Goal: Information Seeking & Learning: Learn about a topic

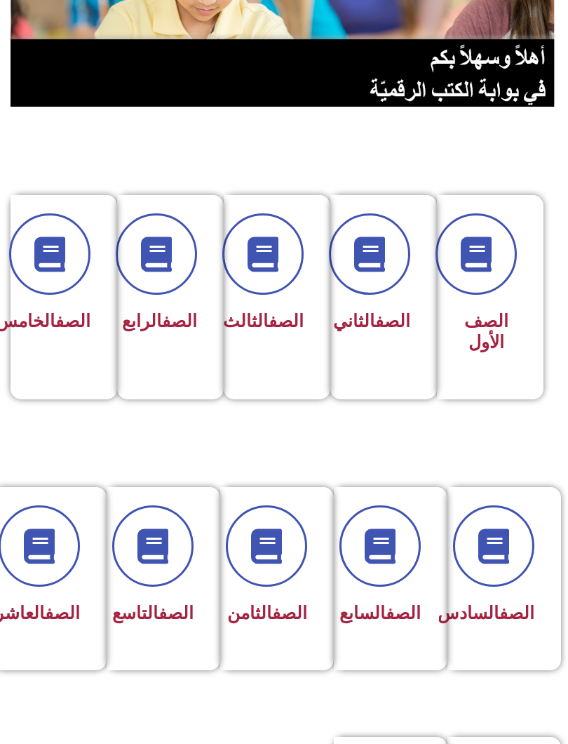
scroll to position [182, 0]
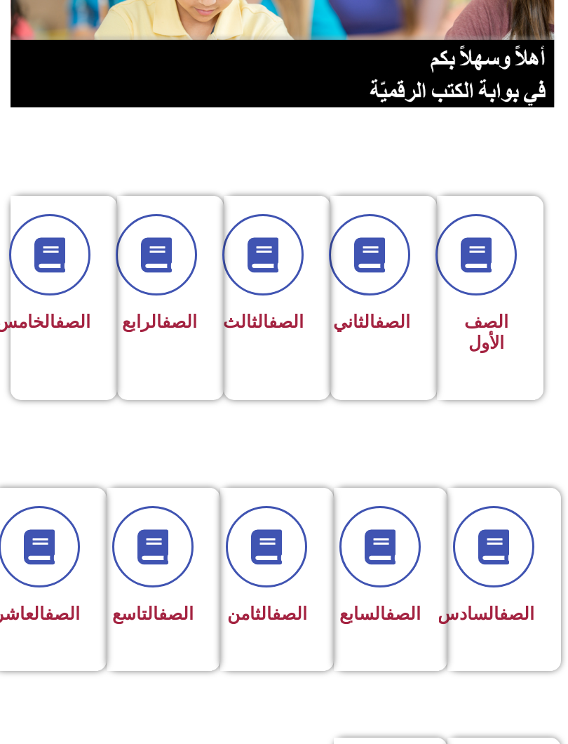
click at [159, 586] on span at bounding box center [152, 546] width 81 height 81
click at [153, 556] on icon at bounding box center [152, 546] width 35 height 35
click at [158, 561] on icon at bounding box center [152, 546] width 35 height 35
click at [163, 542] on icon at bounding box center [152, 546] width 35 height 35
click at [154, 552] on icon at bounding box center [152, 546] width 35 height 35
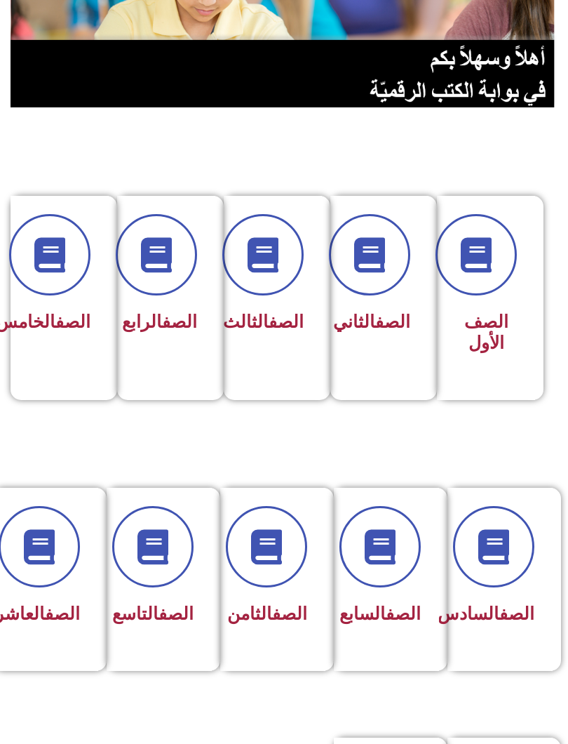
click at [161, 546] on icon at bounding box center [152, 546] width 35 height 35
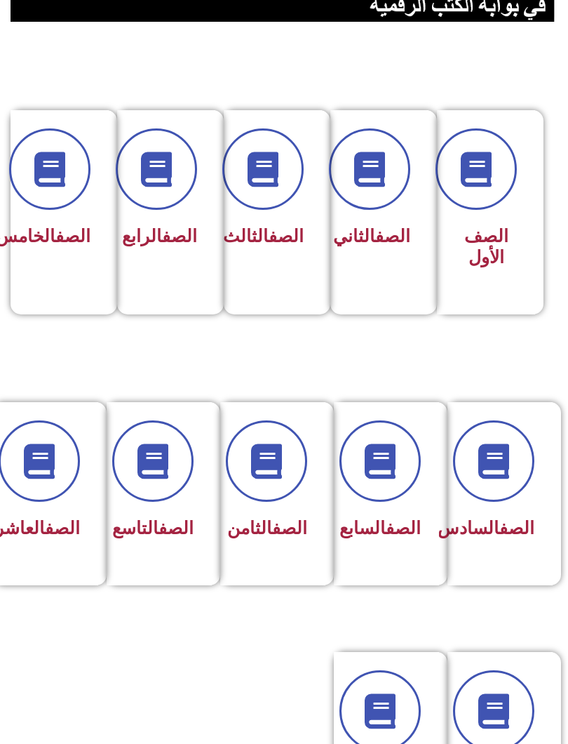
scroll to position [268, 0]
click at [165, 498] on span at bounding box center [152, 460] width 81 height 81
click at [160, 465] on icon at bounding box center [152, 460] width 35 height 35
click at [185, 513] on div "الصف التاسع" at bounding box center [159, 529] width 69 height 34
click at [172, 469] on span at bounding box center [152, 460] width 81 height 81
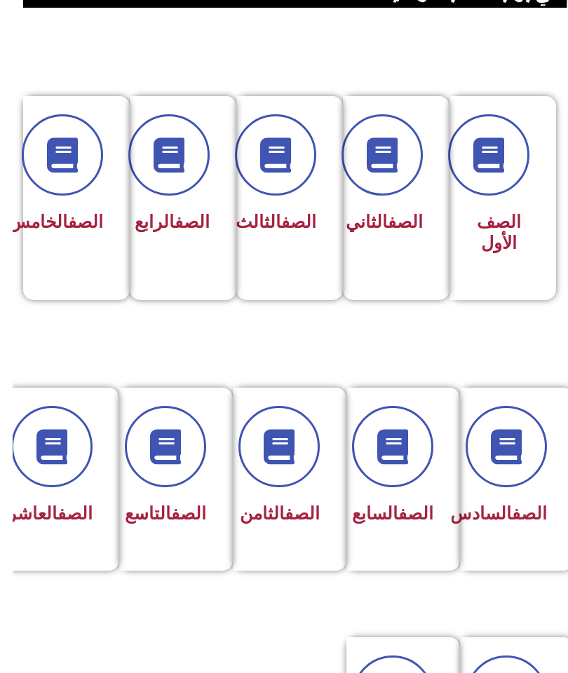
scroll to position [270, 0]
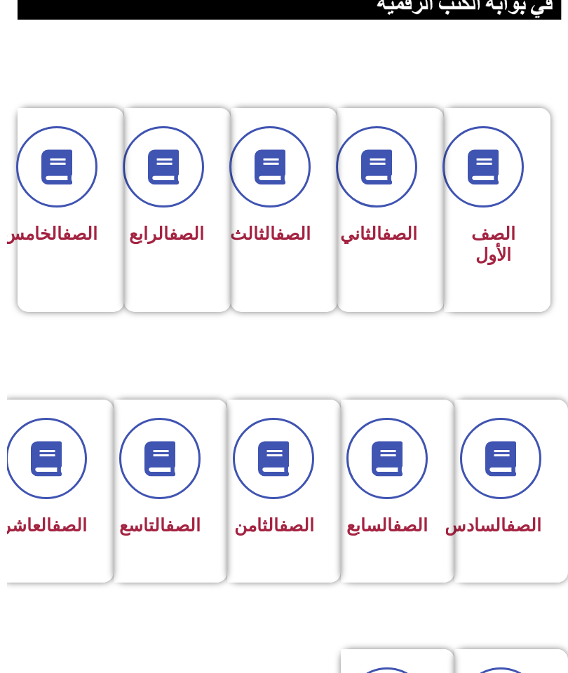
click at [170, 481] on span at bounding box center [152, 458] width 81 height 81
click at [157, 452] on icon at bounding box center [152, 458] width 35 height 35
click at [167, 507] on div "الصف التاسع" at bounding box center [159, 481] width 69 height 126
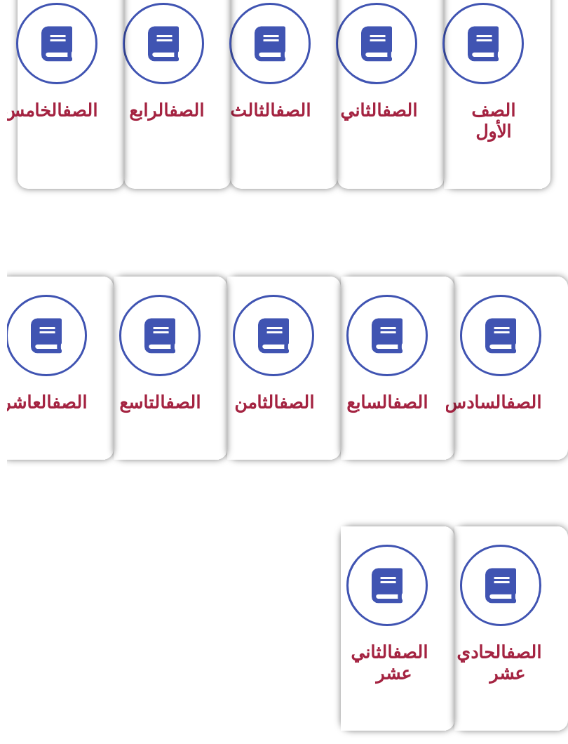
scroll to position [405, -7]
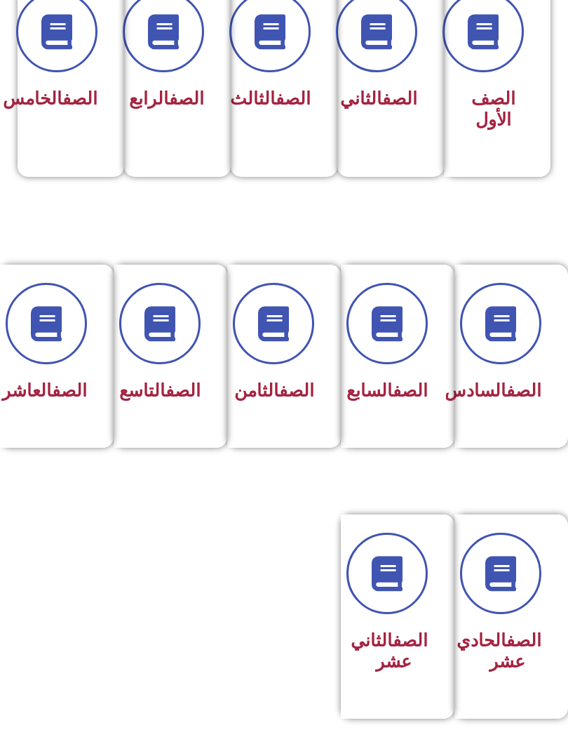
click at [161, 361] on span at bounding box center [159, 323] width 81 height 81
click at [292, 344] on span at bounding box center [273, 323] width 81 height 81
click at [166, 400] on link "الصف" at bounding box center [183, 390] width 35 height 20
click at [165, 306] on icon at bounding box center [159, 323] width 35 height 35
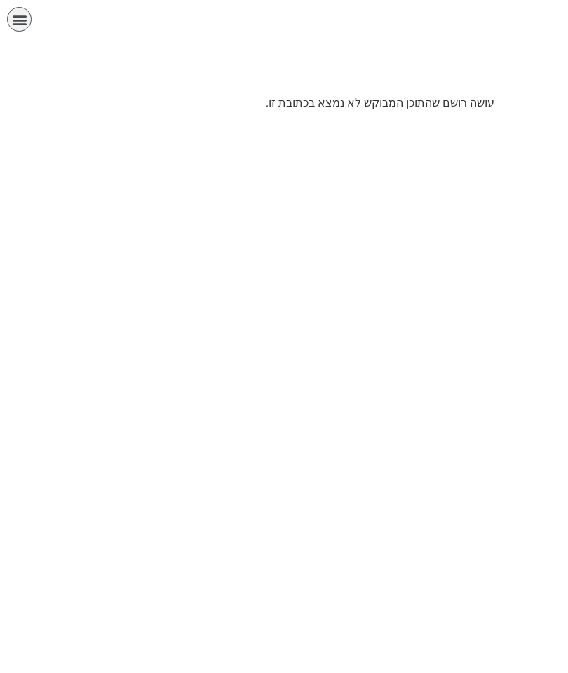
click at [28, 13] on div "תפריט" at bounding box center [19, 19] width 25 height 25
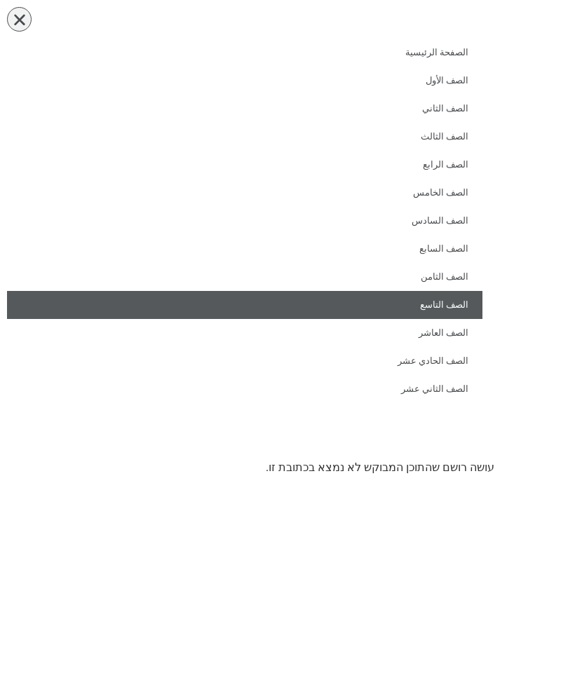
click at [454, 307] on link "الصف التاسع" at bounding box center [245, 305] width 476 height 28
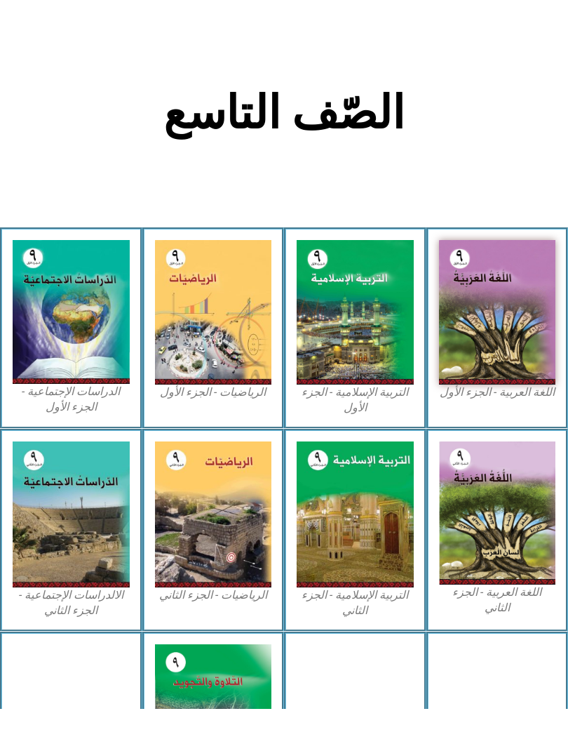
scroll to position [281, 0]
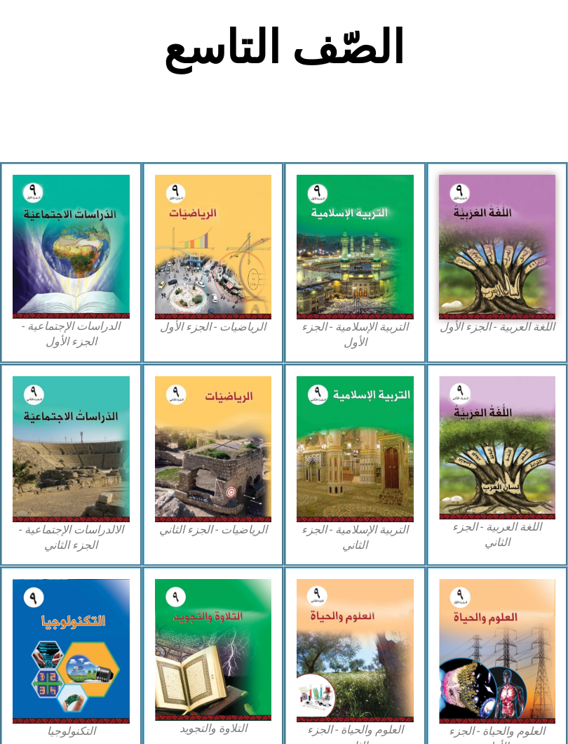
click at [514, 281] on img at bounding box center [497, 247] width 117 height 145
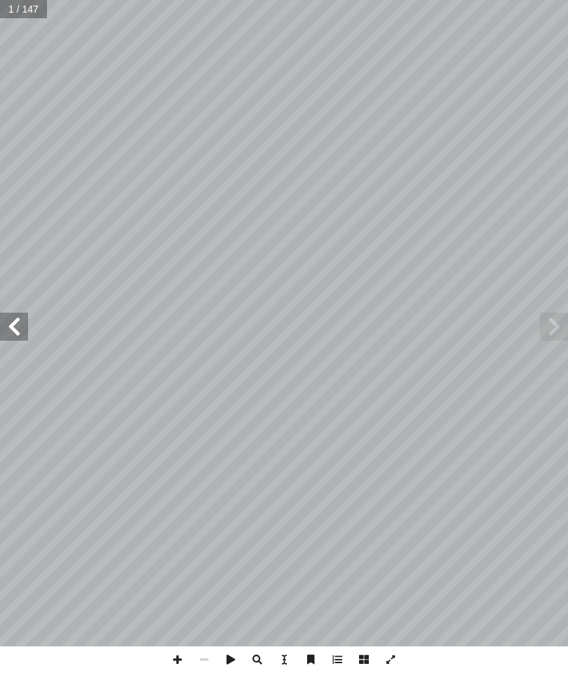
click at [547, 328] on span at bounding box center [554, 327] width 28 height 28
click at [545, 328] on span at bounding box center [554, 327] width 28 height 28
click at [561, 333] on span at bounding box center [554, 327] width 28 height 28
click at [16, 325] on span at bounding box center [14, 327] width 28 height 28
click at [19, 330] on span at bounding box center [14, 327] width 28 height 28
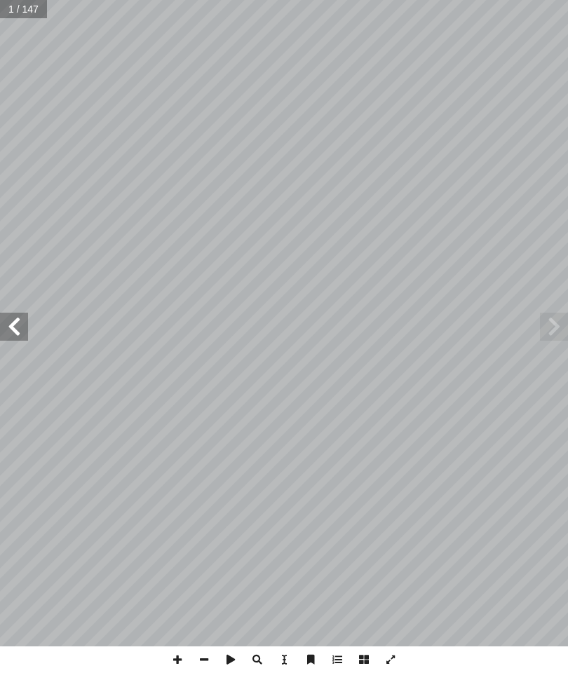
click at [27, 328] on span at bounding box center [14, 327] width 28 height 28
click at [24, 328] on span at bounding box center [14, 327] width 28 height 28
click at [22, 327] on span at bounding box center [14, 327] width 28 height 28
click at [23, 325] on span at bounding box center [14, 327] width 28 height 28
click at [22, 320] on span at bounding box center [14, 327] width 28 height 28
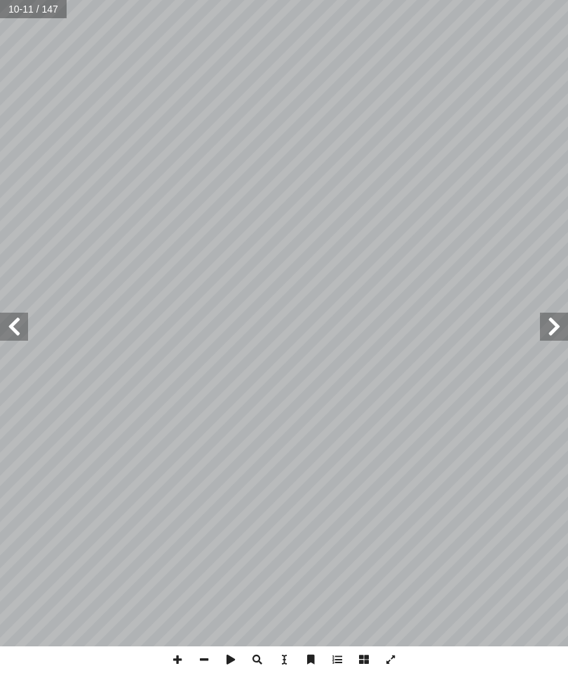
click at [27, 322] on span at bounding box center [14, 327] width 28 height 28
click at [548, 316] on span at bounding box center [554, 327] width 28 height 28
click at [25, 316] on span at bounding box center [14, 327] width 28 height 28
click at [20, 323] on span at bounding box center [14, 327] width 28 height 28
click at [19, 322] on span at bounding box center [14, 327] width 28 height 28
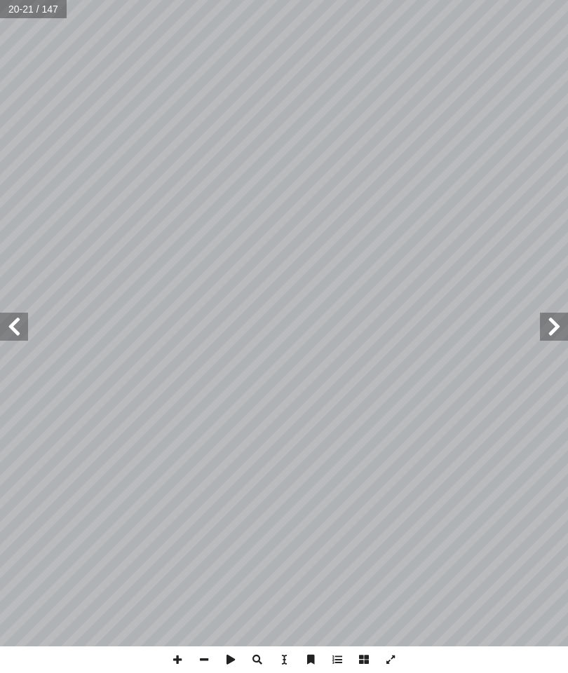
click at [549, 323] on span at bounding box center [554, 327] width 28 height 28
click at [544, 325] on span at bounding box center [554, 327] width 28 height 28
